Goal: Information Seeking & Learning: Learn about a topic

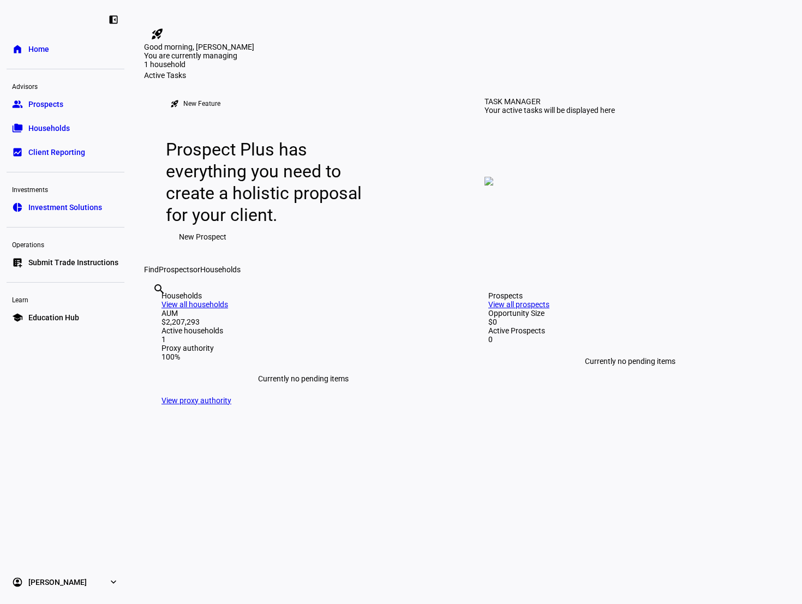
click at [38, 133] on span "Households" at bounding box center [48, 128] width 41 height 11
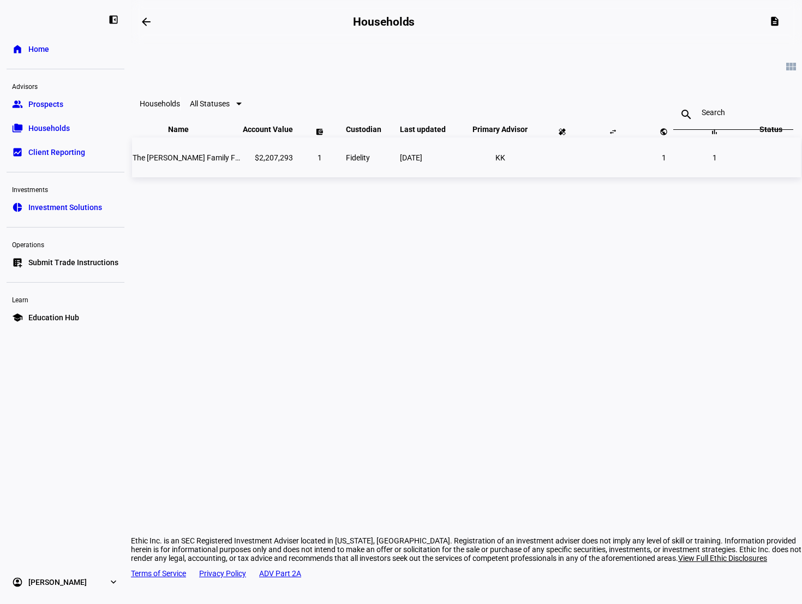
click at [186, 162] on span "The [PERSON_NAME] Family Foundation" at bounding box center [201, 157] width 137 height 9
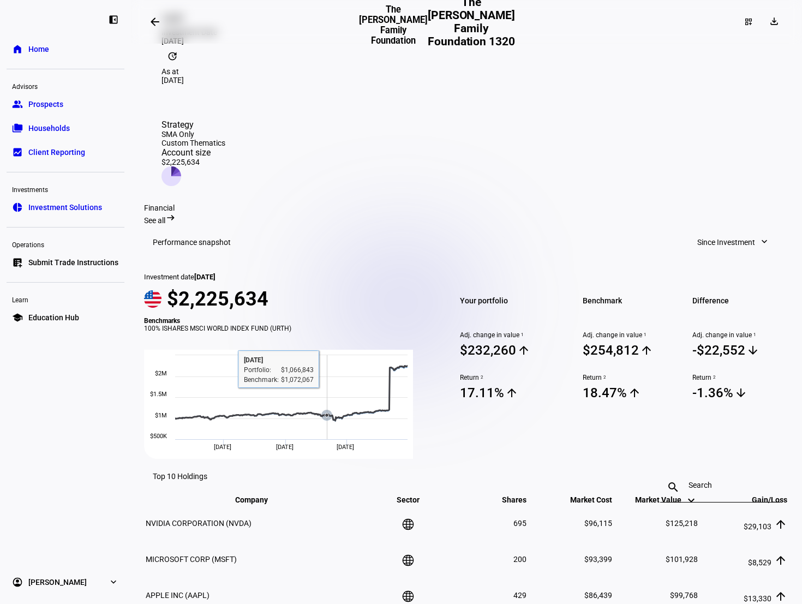
scroll to position [284, 0]
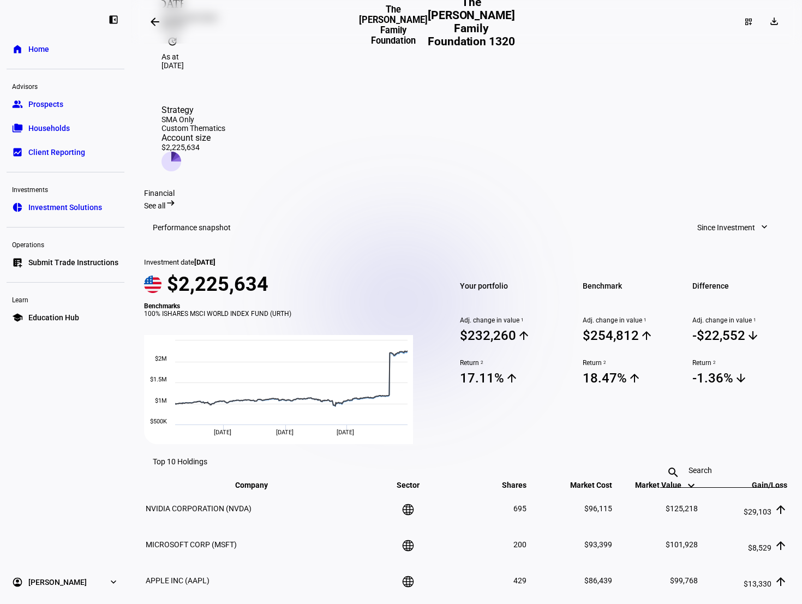
click at [704, 216] on span "Since Investment" at bounding box center [726, 227] width 58 height 22
click at [704, 326] on div "Since Investment" at bounding box center [724, 330] width 91 height 9
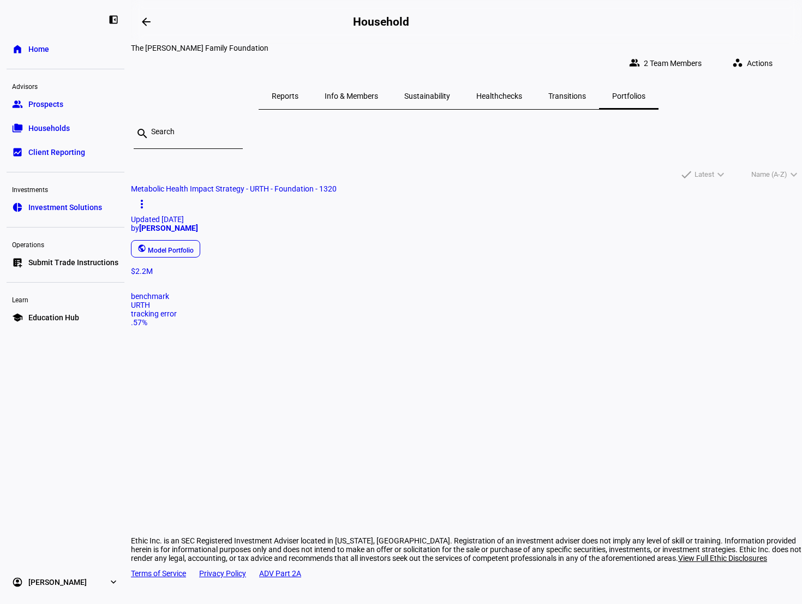
click at [274, 184] on span "Metabolic Health Impact Strategy - URTH - Foundation - 1320" at bounding box center [234, 188] width 206 height 9
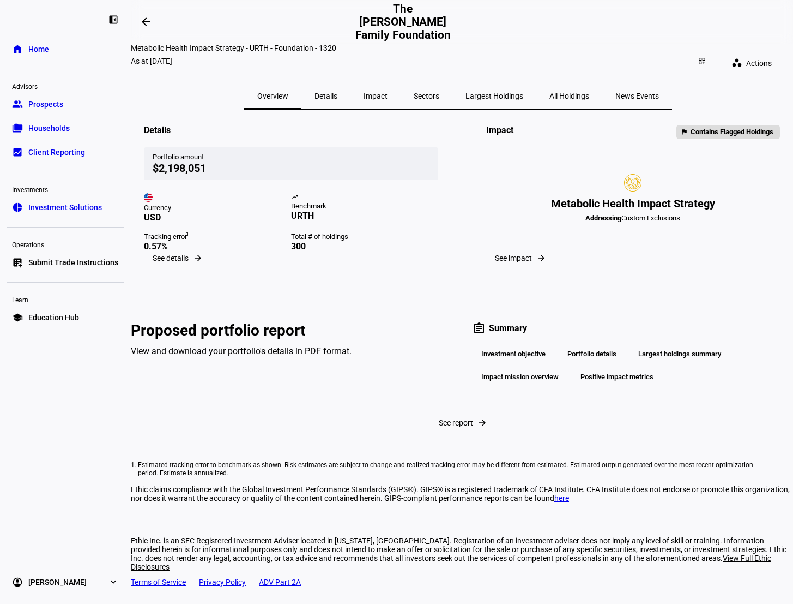
click at [383, 92] on span "Impact" at bounding box center [376, 96] width 24 height 8
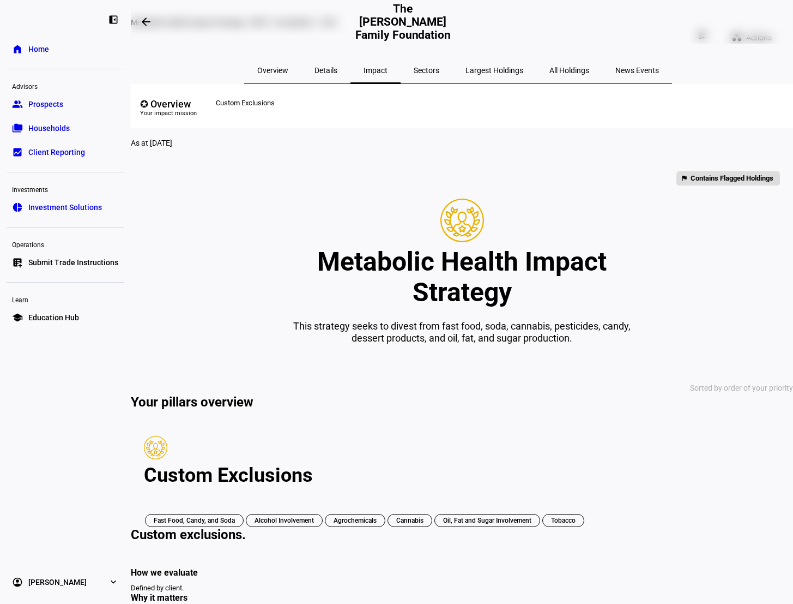
scroll to position [49, 0]
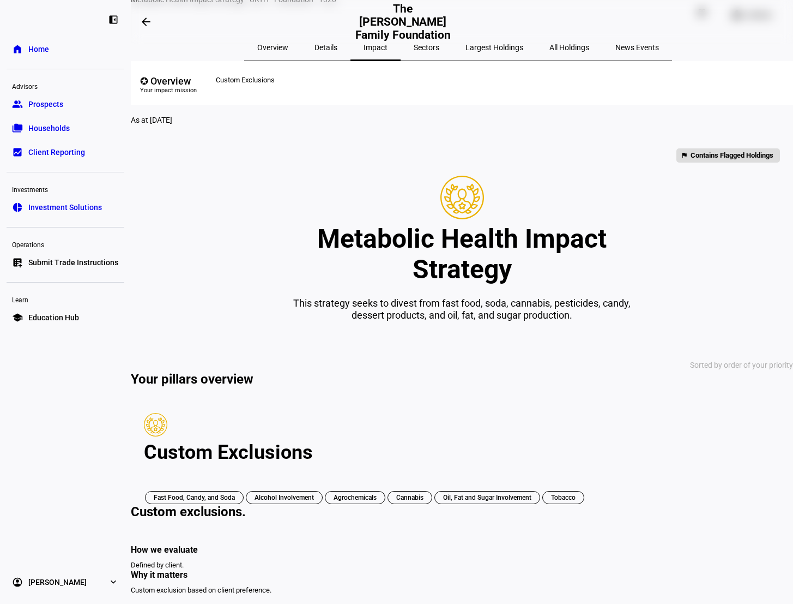
click at [215, 491] on div "Fast Food, Candy, and Soda" at bounding box center [194, 497] width 99 height 13
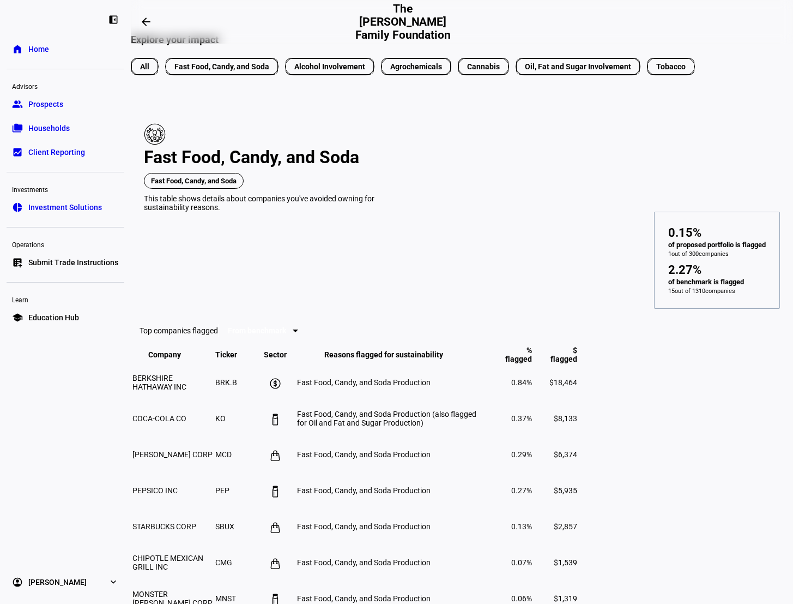
scroll to position [369, 0]
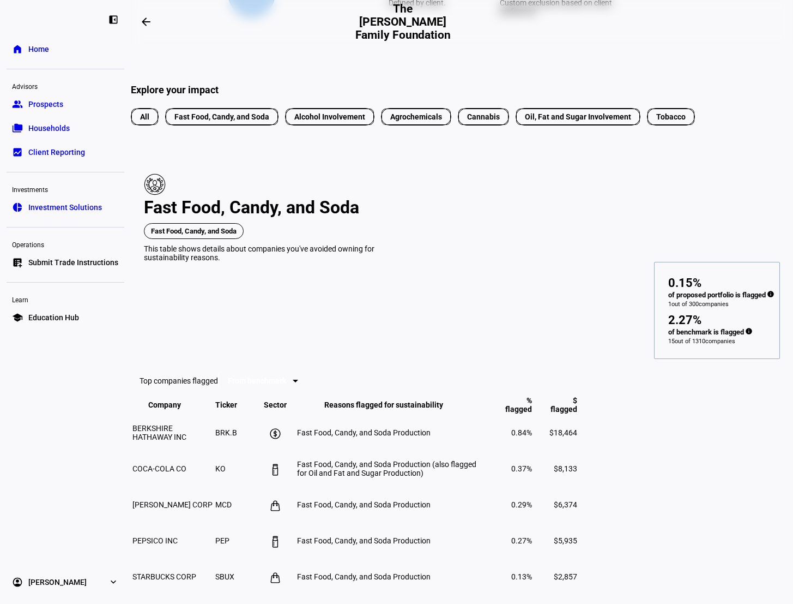
click at [701, 290] on div "of proposed portfolio is flagged info" at bounding box center [718, 295] width 98 height 11
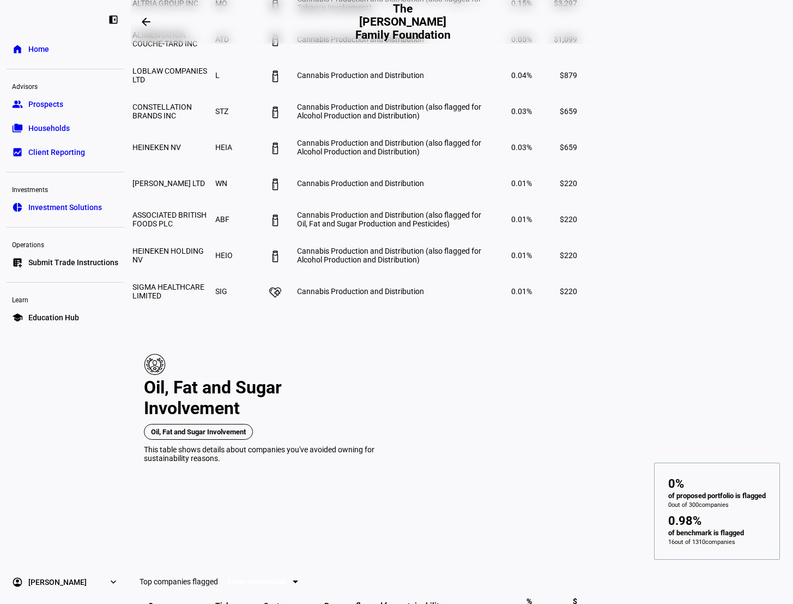
scroll to position [2767, 0]
